Goal: Information Seeking & Learning: Learn about a topic

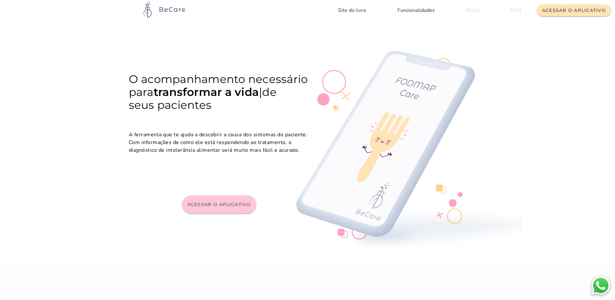
drag, startPoint x: 263, startPoint y: 42, endPoint x: 246, endPoint y: 91, distance: 52.0
click at [263, 42] on section "transformar a vida recuperar a saúde O acompanhamento necessário para transform…" at bounding box center [307, 143] width 615 height 245
click at [0, 0] on slot "Acessar o aplicativo" at bounding box center [0, 0] width 0 height 0
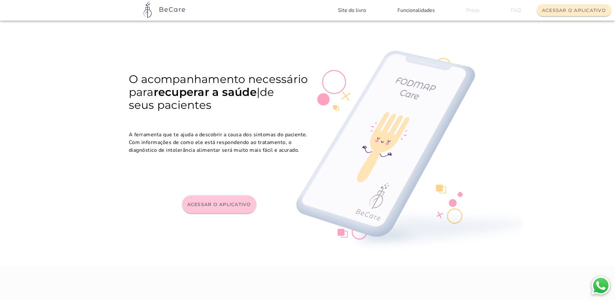
scroll to position [97, 0]
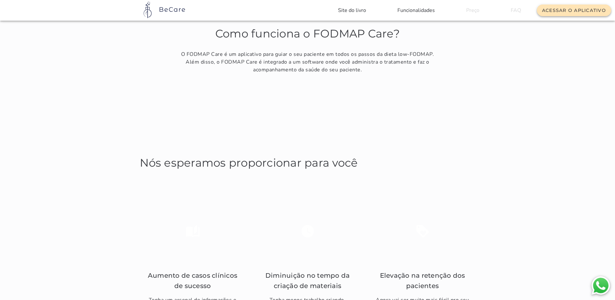
scroll to position [355, 0]
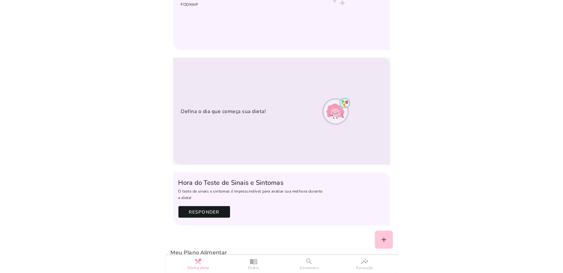
scroll to position [23, 0]
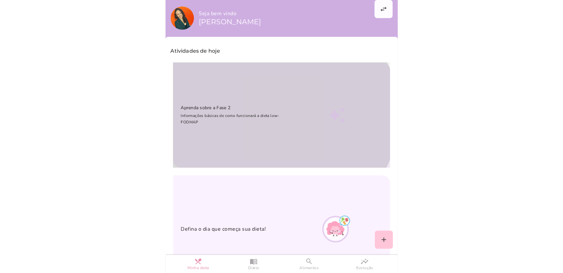
click at [219, 117] on p "Informações básicas de como funcionará a dieta low-FODMAP" at bounding box center [237, 118] width 112 height 13
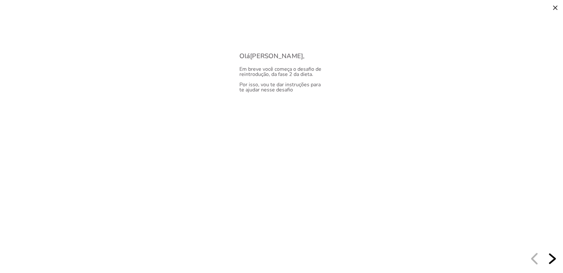
click at [552, 259] on div "next slide" at bounding box center [552, 259] width 12 height 12
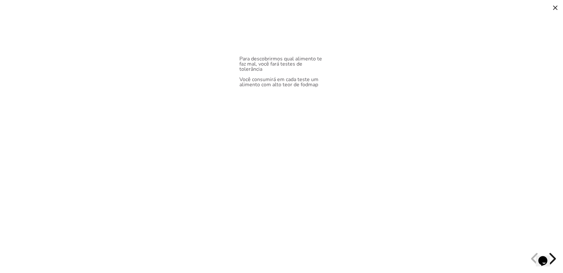
drag, startPoint x: 1088, startPoint y: 505, endPoint x: 1097, endPoint y: 502, distance: 10.2
click at [557, 255] on html "Opens Chat This icon Opens the chat window." at bounding box center [546, 256] width 21 height 19
click at [554, 249] on div "Opens Chat This icon Opens the chat window." at bounding box center [545, 249] width 15 height 0
click at [557, 259] on div "next slide" at bounding box center [552, 259] width 12 height 12
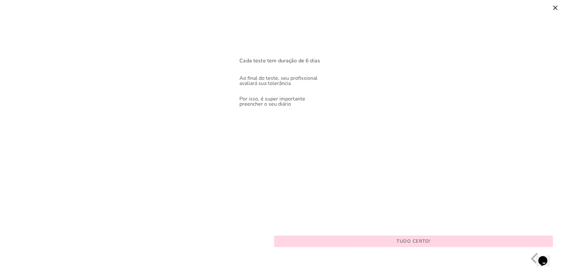
click at [468, 242] on button "Tudo certo!" at bounding box center [414, 241] width 338 height 12
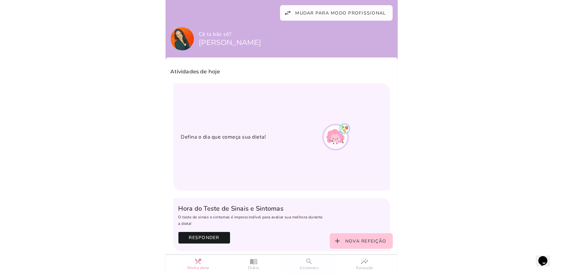
click at [305, 269] on span "Alimentos" at bounding box center [309, 267] width 19 height 5
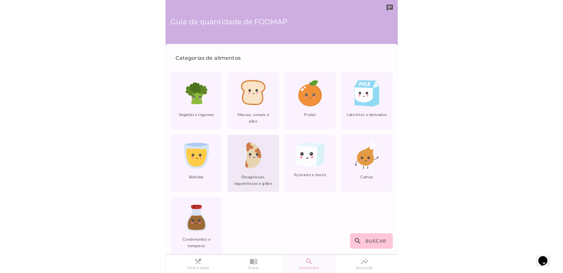
click at [251, 159] on icon at bounding box center [253, 156] width 15 height 26
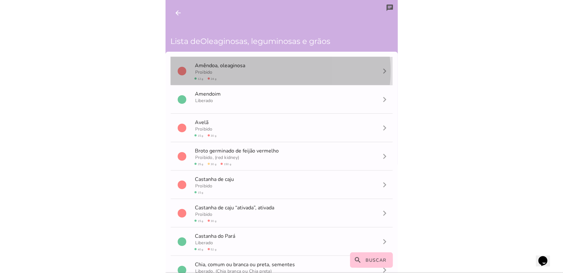
click at [0, 0] on slot "navigate_next" at bounding box center [0, 0] width 0 height 0
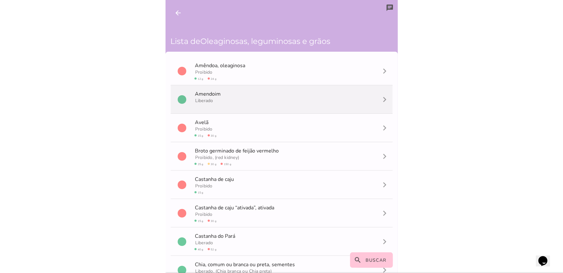
click at [255, 97] on mwc-list-item "circle A m e n d o i m Liberado navigate_next" at bounding box center [282, 99] width 222 height 28
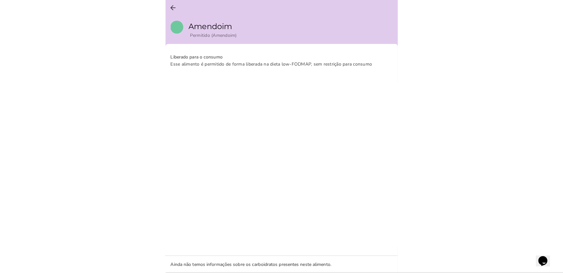
drag, startPoint x: 177, startPoint y: 67, endPoint x: 360, endPoint y: 63, distance: 183.4
click at [360, 63] on p "Liberado para o consumo Esse alimento é permitido de forma liberada na dieta lo…" at bounding box center [272, 61] width 202 height 14
click at [366, 94] on section "Liberado para o consumo Esse alimento é permitido de forma liberada na dieta lo…" at bounding box center [282, 149] width 232 height 201
drag, startPoint x: 238, startPoint y: 64, endPoint x: 377, endPoint y: 69, distance: 139.2
click at [366, 67] on span "Esse alimento é permitido de forma liberada na dieta low-FODMAP, sem restrição …" at bounding box center [272, 64] width 202 height 6
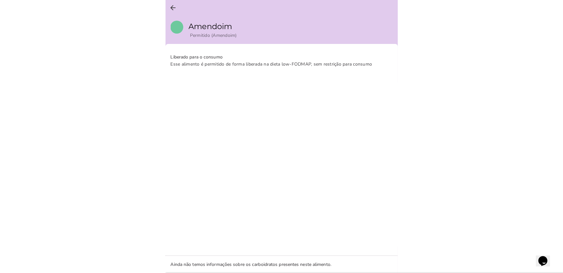
click at [380, 69] on section "Liberado para o consumo Esse alimento é permitido de forma liberada na dieta lo…" at bounding box center [282, 149] width 232 height 201
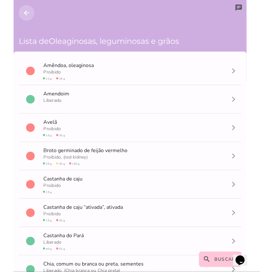
click at [27, 15] on icon "arrow_back" at bounding box center [27, 13] width 8 height 8
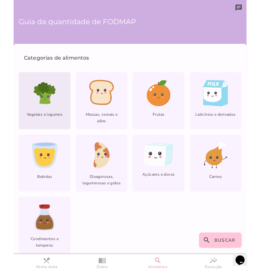
click at [49, 105] on icon at bounding box center [44, 93] width 26 height 26
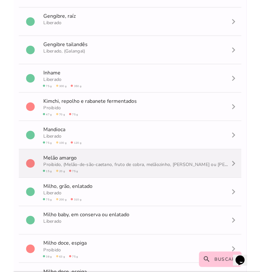
scroll to position [2348, 0]
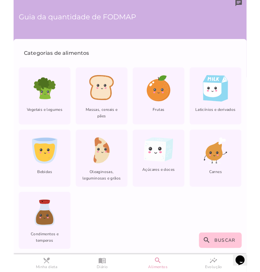
scroll to position [5, 0]
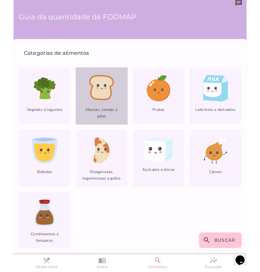
click at [106, 108] on span "Massas, cereais e pães" at bounding box center [102, 116] width 52 height 18
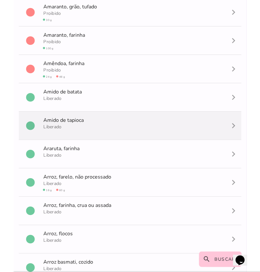
scroll to position [29, 0]
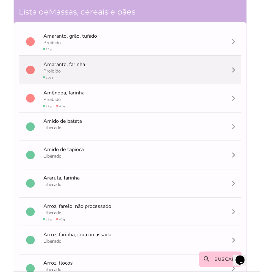
click at [64, 65] on span "A m a r a n t o , farinha" at bounding box center [64, 64] width 43 height 7
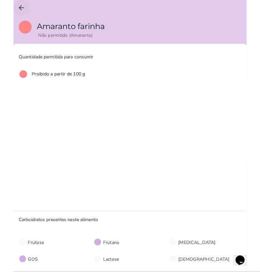
click at [21, 5] on icon "arrow_back" at bounding box center [21, 8] width 8 height 8
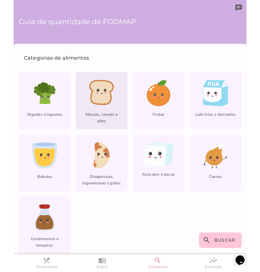
click at [105, 103] on icon at bounding box center [101, 92] width 22 height 23
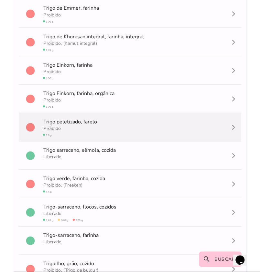
scroll to position [2687, 0]
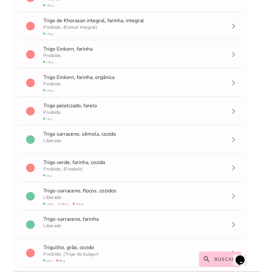
scroll to position [5, 0]
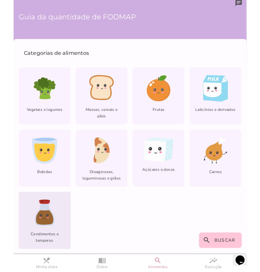
click at [50, 226] on div "lfm-list-condiments Condimentos e temperos" at bounding box center [45, 220] width 52 height 57
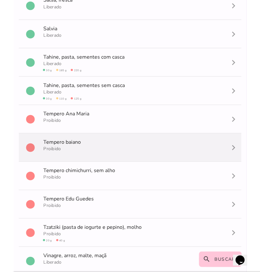
scroll to position [1210, 0]
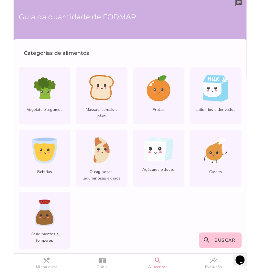
scroll to position [5, 0]
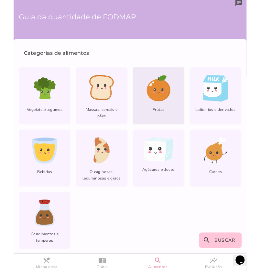
click at [164, 107] on span "Frutas" at bounding box center [158, 113] width 52 height 12
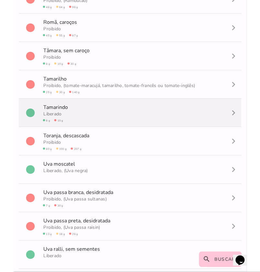
scroll to position [2289, 0]
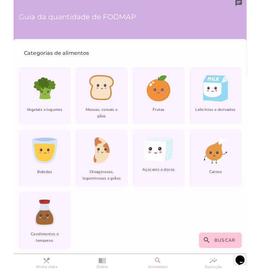
scroll to position [5, 0]
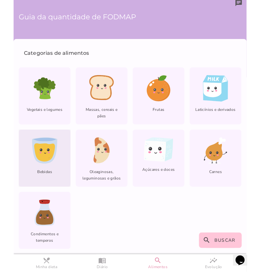
click at [48, 162] on icon at bounding box center [45, 151] width 26 height 26
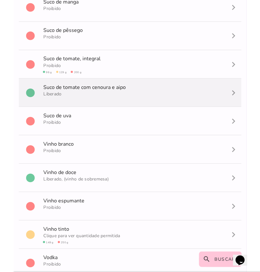
scroll to position [1125, 0]
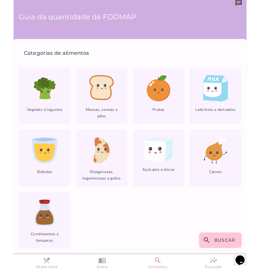
scroll to position [5, 0]
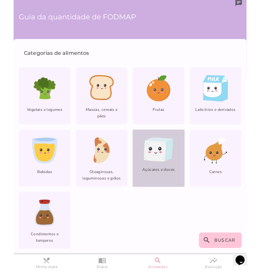
click at [149, 152] on icon at bounding box center [155, 151] width 22 height 21
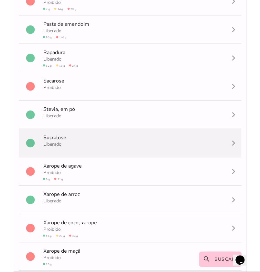
scroll to position [811, 0]
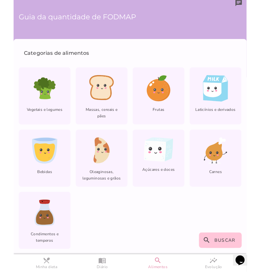
scroll to position [5, 0]
click at [162, 206] on section "Categorias de alimentos Vegetais e legumes Massas, cereais e pães Frutas lfm-li…" at bounding box center [130, 146] width 232 height 205
